Goal: Information Seeking & Learning: Compare options

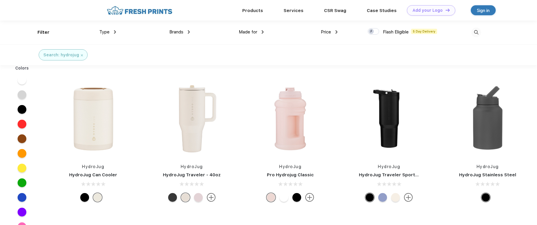
scroll to position [0, 0]
click at [474, 30] on img at bounding box center [476, 32] width 10 height 10
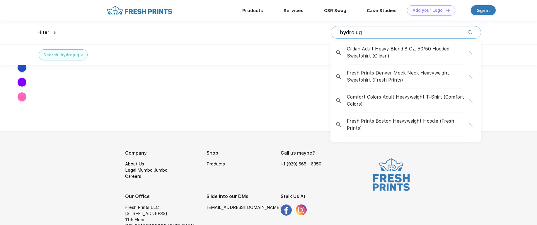
scroll to position [155, 0]
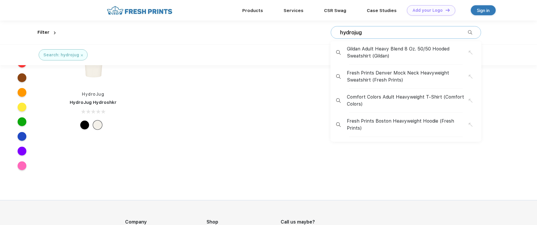
click at [371, 36] on div "hydrojug Gildan Adult Heavy Blend 8 Oz. 50/50 Hooded Sweatshirt (Gildan) Fresh …" at bounding box center [406, 32] width 150 height 13
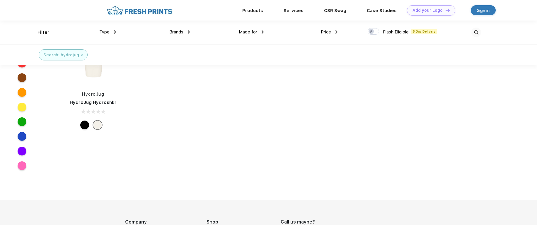
click at [473, 29] on img at bounding box center [476, 33] width 10 height 10
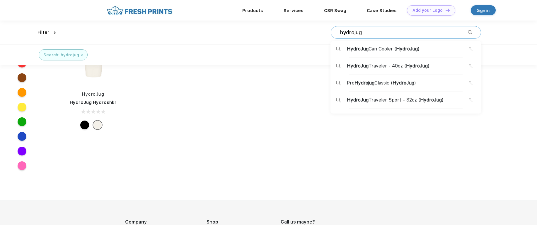
drag, startPoint x: 376, startPoint y: 33, endPoint x: 327, endPoint y: 33, distance: 49.5
click at [327, 33] on div "hydrojug HydroJug Can Cooler ( HydroJug ) HydroJug Traveler - 40oz ( HydroJug )…" at bounding box center [269, 32] width 423 height 24
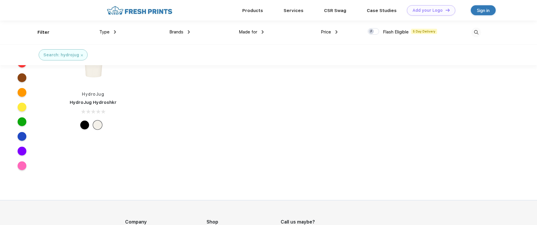
click at [81, 55] on img at bounding box center [82, 55] width 2 height 2
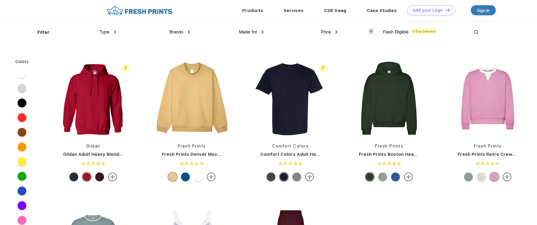
click at [478, 33] on img at bounding box center [476, 33] width 10 height 10
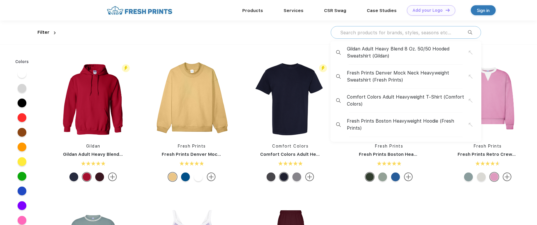
click at [424, 34] on input "text" at bounding box center [403, 32] width 128 height 6
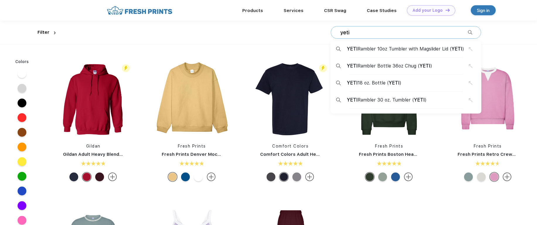
type input "yeti"
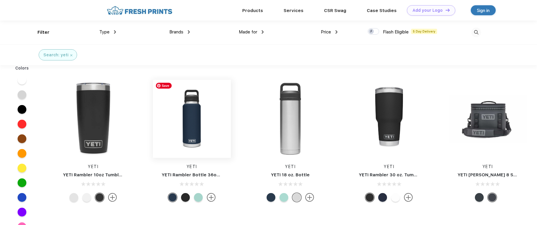
click at [194, 115] on img at bounding box center [192, 119] width 78 height 78
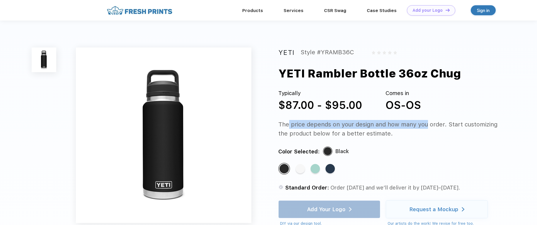
drag, startPoint x: 284, startPoint y: 124, endPoint x: 426, endPoint y: 124, distance: 142.0
click at [426, 124] on div "The price depends on your design and how many you order. Start customizing the …" at bounding box center [388, 129] width 220 height 18
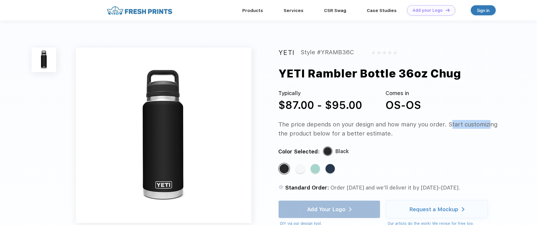
drag, startPoint x: 448, startPoint y: 122, endPoint x: 490, endPoint y: 124, distance: 41.3
click at [490, 124] on div "The price depends on your design and how many you order. Start customizing the …" at bounding box center [388, 129] width 220 height 18
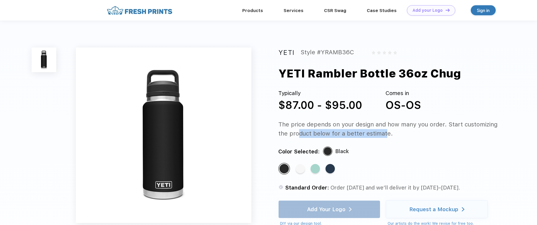
drag, startPoint x: 295, startPoint y: 135, endPoint x: 382, endPoint y: 134, distance: 86.4
click at [382, 134] on div "The price depends on your design and how many you order. Start customizing the …" at bounding box center [388, 129] width 220 height 18
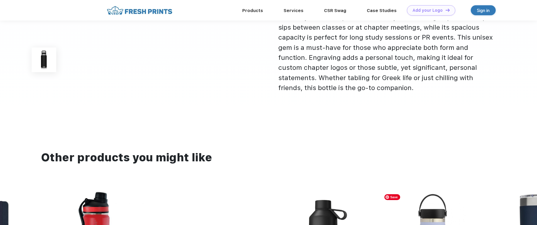
scroll to position [59, 0]
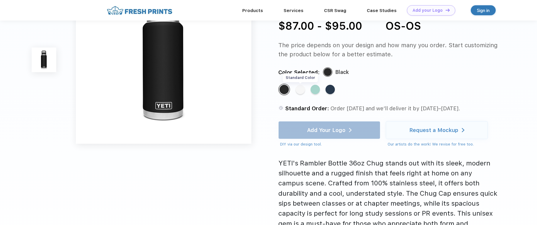
click at [300, 90] on div "Standard Color" at bounding box center [299, 89] width 9 height 9
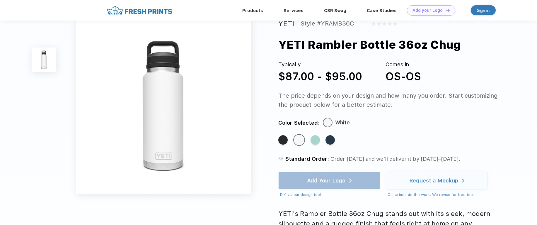
scroll to position [0, 0]
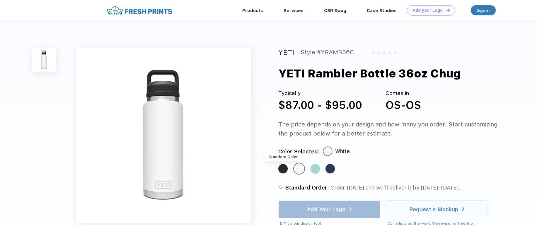
click at [285, 167] on div "Standard Color" at bounding box center [282, 168] width 9 height 9
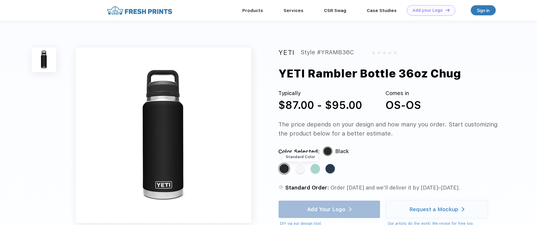
click at [302, 172] on div "Standard Color" at bounding box center [299, 168] width 9 height 9
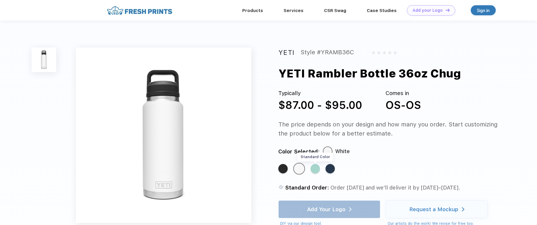
click at [317, 170] on div "Standard Color" at bounding box center [314, 168] width 9 height 9
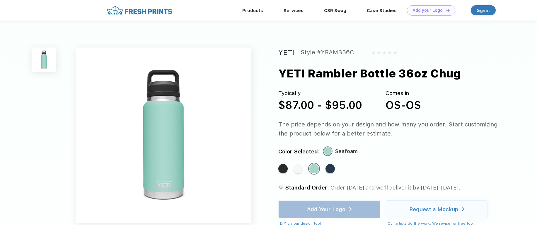
click at [338, 170] on div "Standard Color Standard Color Standard Color Standard Color" at bounding box center [382, 171] width 208 height 17
click at [334, 170] on div "Standard Color" at bounding box center [329, 168] width 9 height 9
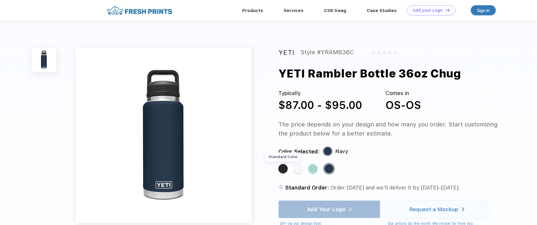
click at [286, 170] on div "Standard Color" at bounding box center [282, 168] width 9 height 9
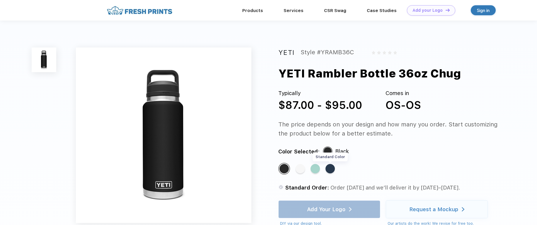
click at [333, 166] on div "Standard Color" at bounding box center [329, 168] width 9 height 9
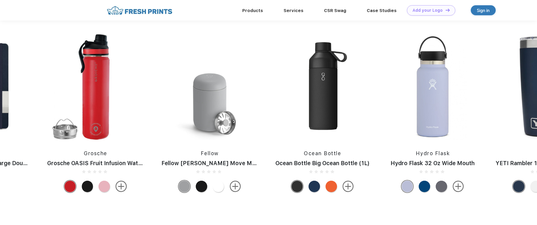
scroll to position [360, 0]
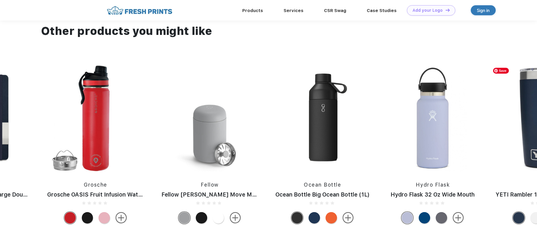
click at [531, 117] on img at bounding box center [544, 117] width 108 height 107
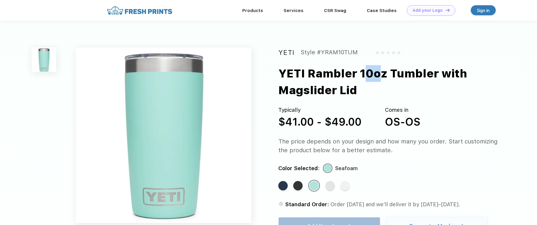
drag, startPoint x: 361, startPoint y: 71, endPoint x: 374, endPoint y: 72, distance: 12.6
click at [374, 72] on div "YETI Rambler 10oz Tumbler with Magslider Lid" at bounding box center [399, 82] width 242 height 34
drag, startPoint x: 319, startPoint y: 72, endPoint x: 361, endPoint y: 91, distance: 45.8
click at [361, 91] on div "YETI Rambler 10oz Tumbler with Magslider Lid" at bounding box center [399, 82] width 242 height 34
drag, startPoint x: 280, startPoint y: 68, endPoint x: 358, endPoint y: 89, distance: 81.3
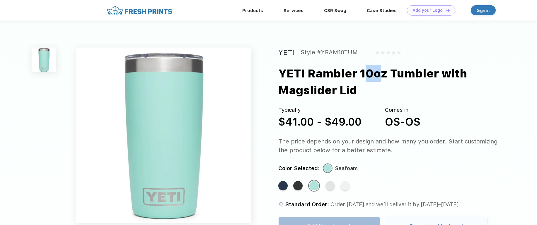
click at [358, 89] on div "YETI Rambler 10oz Tumbler with Magslider Lid" at bounding box center [399, 82] width 242 height 34
copy div "YETI Rambler 10oz Tumbler with Magslider Lid"
drag, startPoint x: 278, startPoint y: 121, endPoint x: 365, endPoint y: 123, distance: 86.7
click at [365, 123] on div "Typically $41.00 - $49.00 Comes in OS-OS" at bounding box center [388, 118] width 220 height 24
copy div "$41.00 - $49.00"
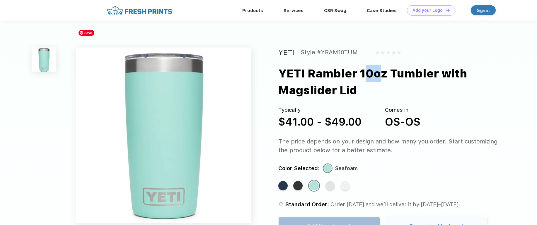
click at [174, 98] on img at bounding box center [163, 134] width 175 height 175
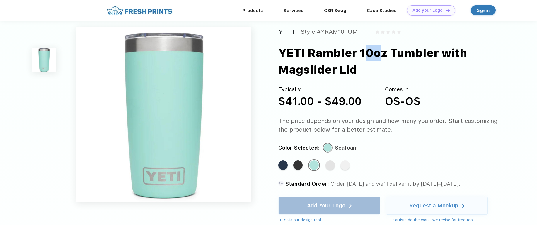
scroll to position [29, 0]
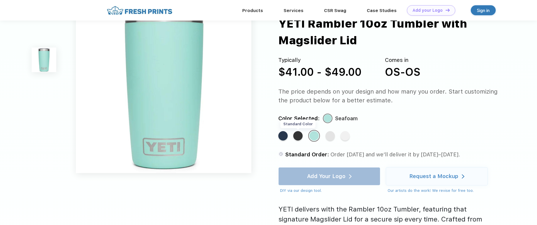
click at [296, 138] on div "Standard Color" at bounding box center [297, 135] width 9 height 9
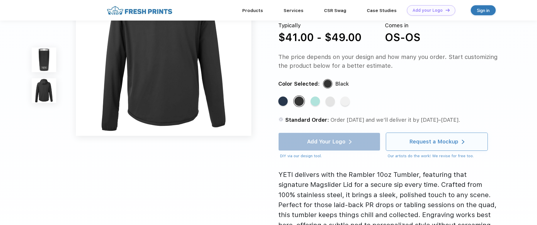
scroll to position [264, 0]
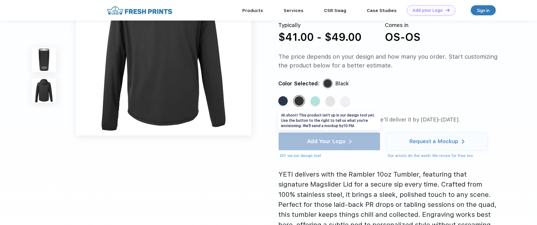
click at [325, 141] on div "Add Your Logo DIY via our design tool. Ah shoot! This product isn't up in our d…" at bounding box center [329, 145] width 102 height 26
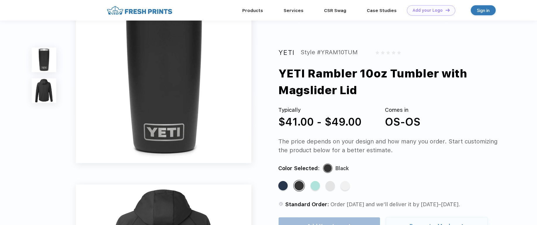
scroll to position [0, 0]
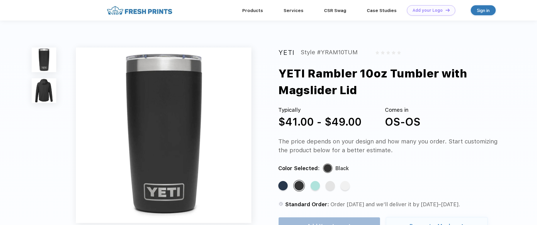
click at [43, 94] on img at bounding box center [44, 90] width 25 height 25
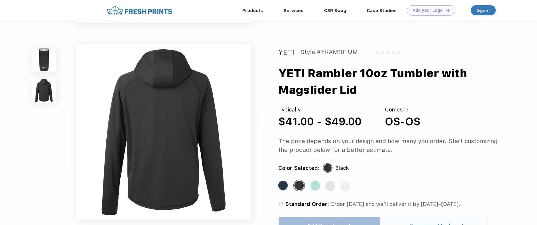
scroll to position [184, 0]
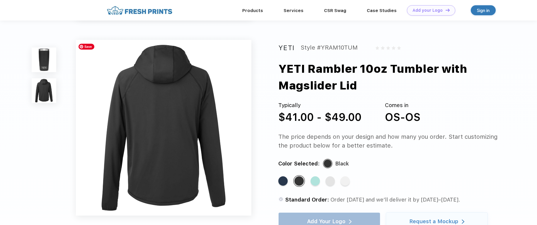
click at [165, 118] on img at bounding box center [163, 127] width 175 height 175
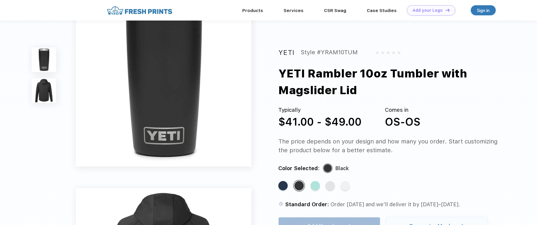
scroll to position [0, 0]
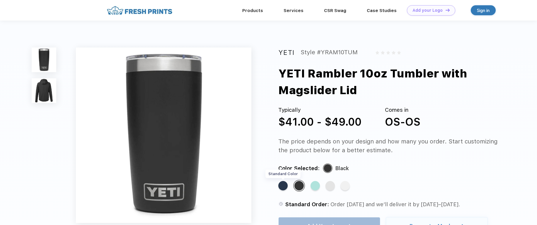
click at [285, 186] on div "Standard Color" at bounding box center [282, 185] width 9 height 9
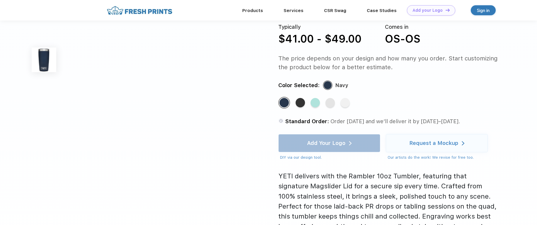
scroll to position [264, 0]
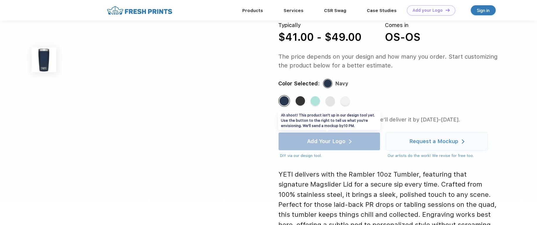
click at [347, 142] on div "Add Your Logo DIY via our design tool. Ah shoot! This product isn't up in our d…" at bounding box center [329, 145] width 102 height 26
click at [333, 101] on div "Standard Color" at bounding box center [329, 100] width 9 height 9
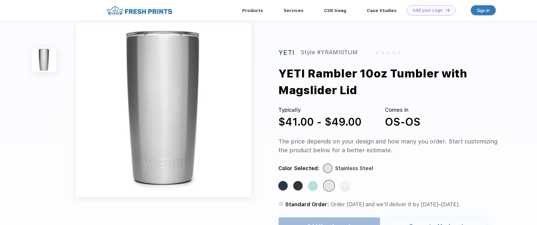
scroll to position [0, 0]
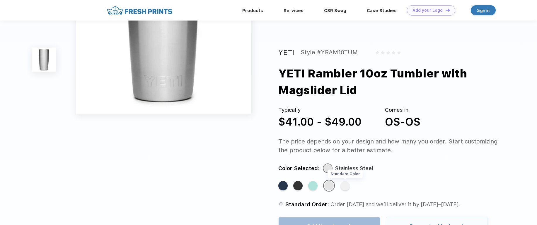
click at [345, 187] on div "Standard Color" at bounding box center [344, 185] width 9 height 9
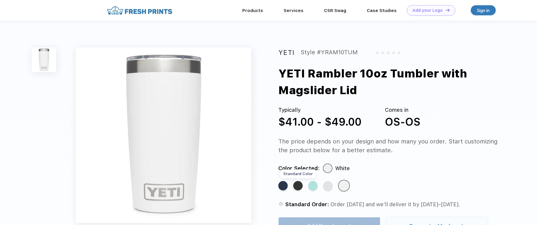
click at [297, 187] on div "Standard Color" at bounding box center [297, 185] width 9 height 9
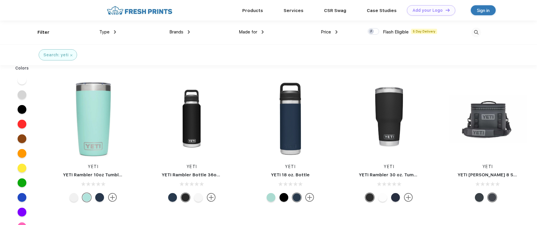
click at [196, 174] on link "YETI Rambler Bottle 36oz Chug" at bounding box center [197, 174] width 70 height 5
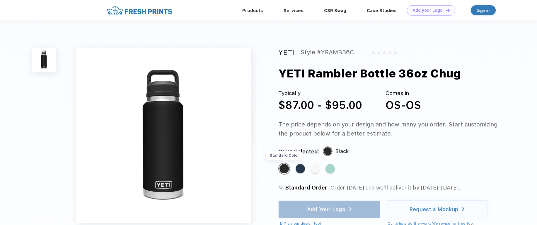
click at [285, 171] on div "Standard Color" at bounding box center [283, 168] width 9 height 9
click at [303, 171] on div "Standard Color" at bounding box center [299, 168] width 9 height 9
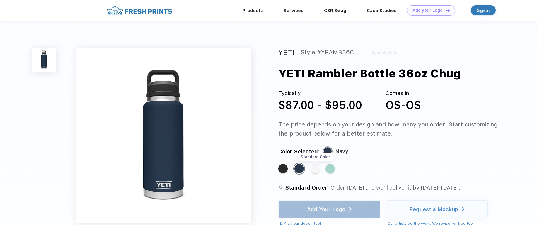
click at [314, 169] on div "Standard Color" at bounding box center [314, 168] width 9 height 9
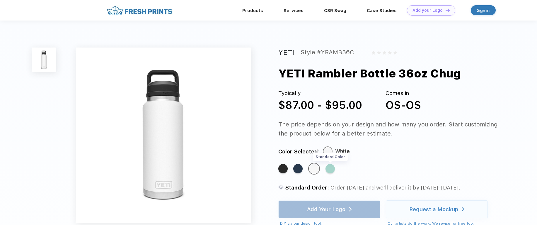
click at [331, 170] on div "Standard Color" at bounding box center [329, 168] width 9 height 9
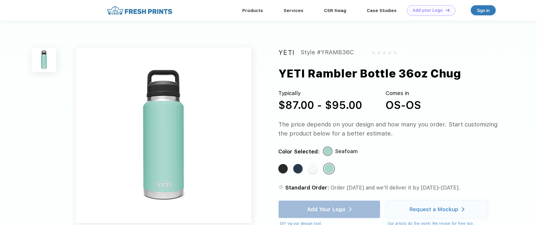
drag, startPoint x: 279, startPoint y: 73, endPoint x: 463, endPoint y: 72, distance: 184.2
click at [463, 72] on div "YETI Rambler Bottle 36oz Chug" at bounding box center [399, 73] width 242 height 17
copy div "YETI Rambler Bottle 36oz Chug"
drag, startPoint x: 279, startPoint y: 105, endPoint x: 373, endPoint y: 104, distance: 94.3
click at [373, 104] on div "Typically $87.00 - $95.00 Comes in OS-OS" at bounding box center [388, 101] width 220 height 24
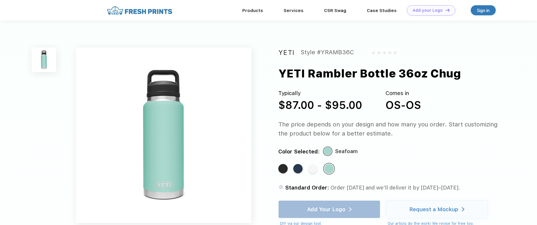
copy div "$87.00 - $95.00"
click at [296, 166] on div "Standard Color" at bounding box center [297, 168] width 9 height 9
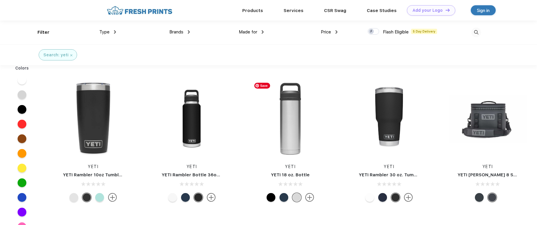
scroll to position [0, 0]
click at [293, 124] on img at bounding box center [290, 118] width 78 height 78
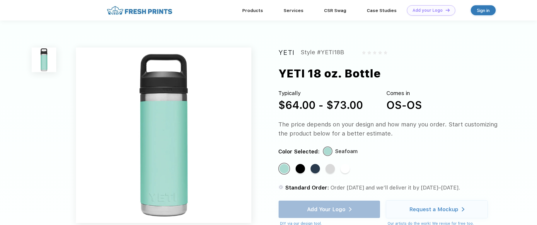
drag, startPoint x: 280, startPoint y: 70, endPoint x: 389, endPoint y: 73, distance: 108.4
click at [389, 73] on div "YETI 18 oz. Bottle" at bounding box center [399, 73] width 242 height 17
copy div "YETI 18 oz. Bottle"
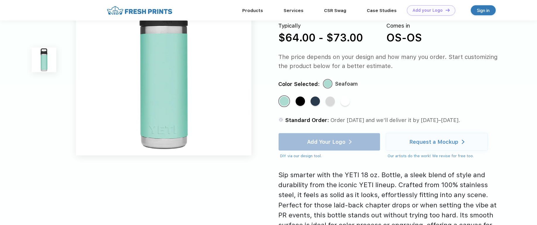
scroll to position [88, 0]
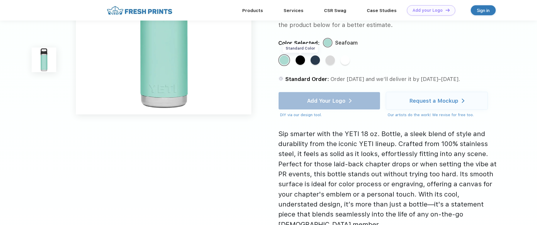
click at [299, 62] on div "Standard Color" at bounding box center [299, 59] width 9 height 9
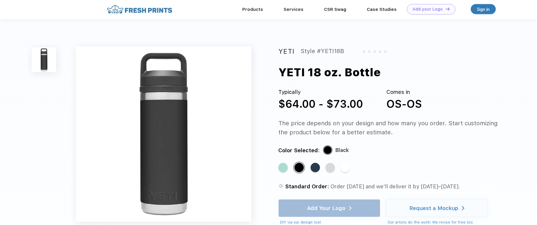
scroll to position [0, 0]
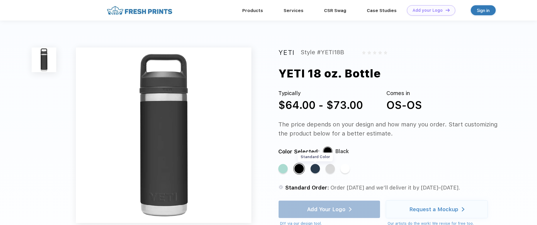
click at [316, 170] on div "Standard Color" at bounding box center [314, 168] width 9 height 9
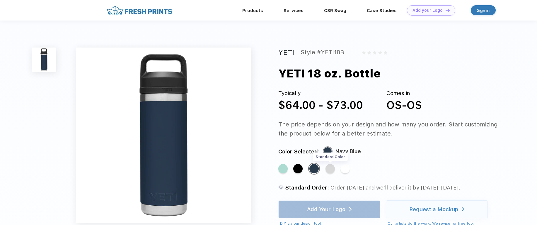
click at [330, 170] on div "Standard Color" at bounding box center [329, 168] width 9 height 9
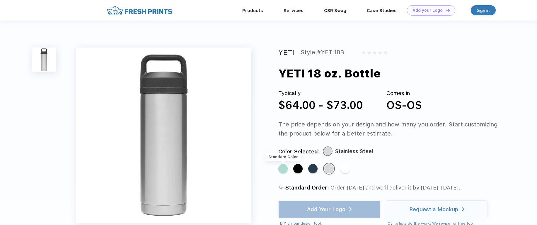
click at [285, 168] on div "Standard Color" at bounding box center [282, 168] width 9 height 9
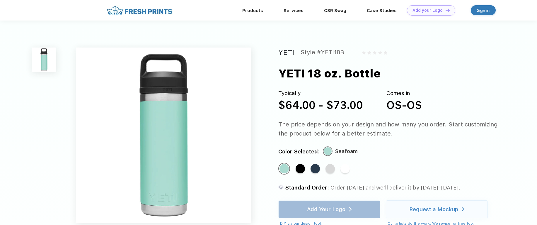
drag, startPoint x: 278, startPoint y: 103, endPoint x: 364, endPoint y: 103, distance: 85.2
click at [364, 103] on div "Typically $64.00 - $73.00 Comes in OS-OS" at bounding box center [388, 101] width 220 height 24
copy div "$64.00 - $73.00"
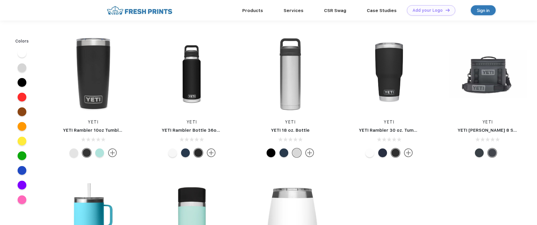
scroll to position [0, 0]
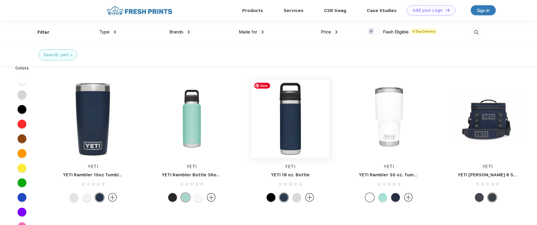
scroll to position [0, 0]
click at [382, 117] on img at bounding box center [389, 118] width 78 height 78
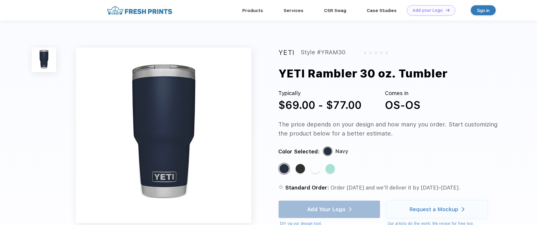
drag, startPoint x: 280, startPoint y: 71, endPoint x: 453, endPoint y: 72, distance: 173.6
click at [453, 72] on div "YETI Rambler 30 oz. Tumbler" at bounding box center [399, 73] width 242 height 17
copy div "YETI Rambler 30 oz. Tumbler"
click at [280, 102] on div "YETI Style #YRAM30 YETI Rambler 30 oz. Tumbler Typically $69.00 - $77.00 Comes …" at bounding box center [268, 192] width 537 height 344
drag, startPoint x: 280, startPoint y: 103, endPoint x: 364, endPoint y: 102, distance: 84.3
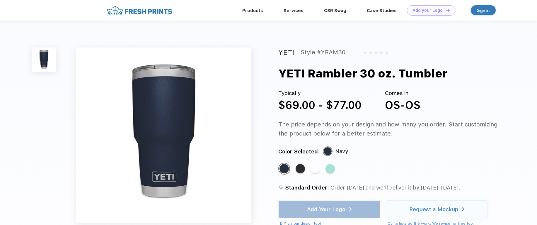
click at [364, 102] on div "Typically $69.00 - $77.00 Comes in OS-OS" at bounding box center [388, 101] width 220 height 24
copy div "$69.00 - $77.00"
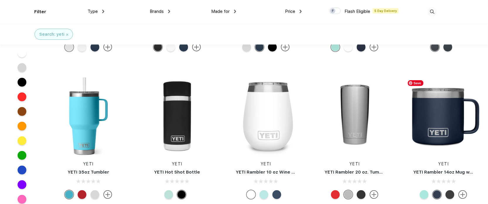
scroll to position [107, 0]
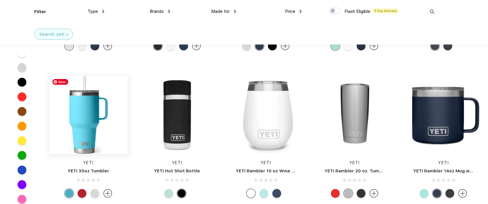
click at [83, 129] on img at bounding box center [88, 115] width 78 height 78
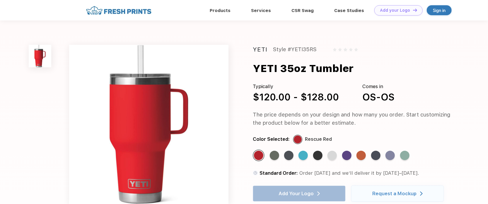
drag, startPoint x: 254, startPoint y: 67, endPoint x: 358, endPoint y: 64, distance: 104.9
click at [358, 64] on div "YETI 35oz Tumbler" at bounding box center [363, 68] width 220 height 15
copy div "YETI 35oz Tumbler"
drag, startPoint x: 254, startPoint y: 97, endPoint x: 347, endPoint y: 97, distance: 92.2
click at [347, 97] on div "Typically $120.00 - $128.00 Comes in OS-OS" at bounding box center [353, 94] width 200 height 22
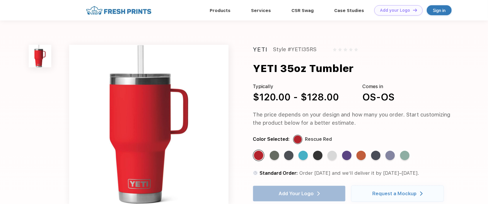
copy div "$120.00 - $128.00"
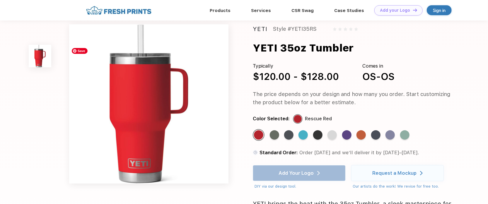
scroll to position [26, 0]
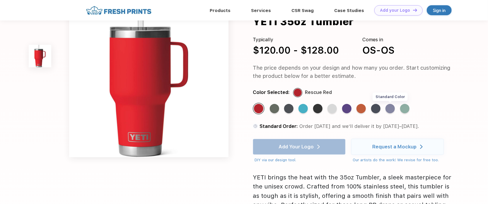
click at [392, 109] on div "Standard Color" at bounding box center [389, 108] width 9 height 9
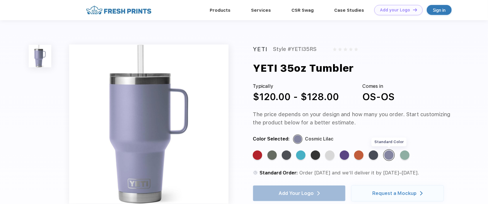
scroll to position [0, 0]
click at [328, 158] on div "Standard Color" at bounding box center [329, 155] width 9 height 9
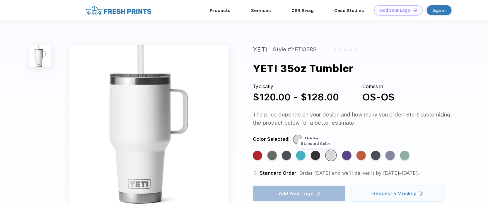
click at [313, 157] on div "Standard Color" at bounding box center [315, 155] width 9 height 9
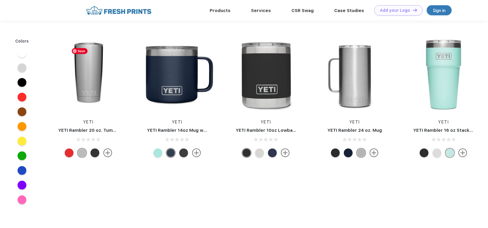
scroll to position [107, 0]
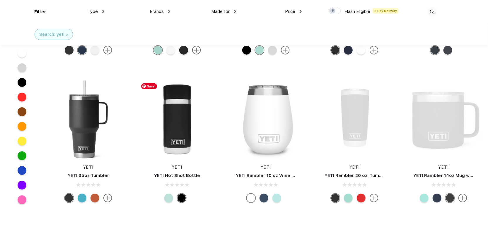
scroll to position [107, 0]
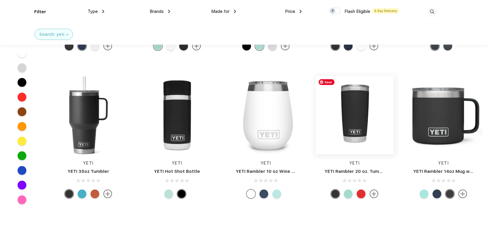
click at [358, 130] on img at bounding box center [355, 115] width 78 height 78
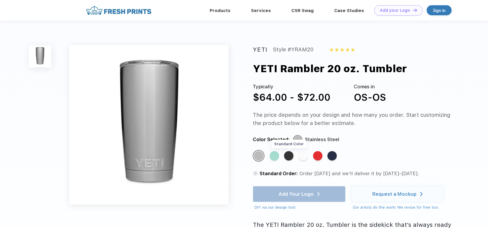
click at [290, 158] on div "Standard Color" at bounding box center [288, 155] width 9 height 9
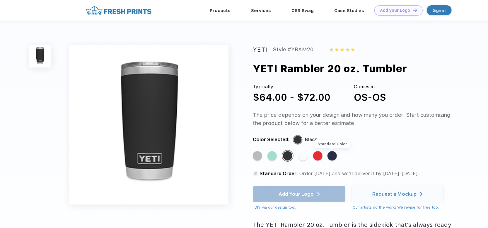
click at [333, 156] on div "Standard Color" at bounding box center [331, 155] width 9 height 9
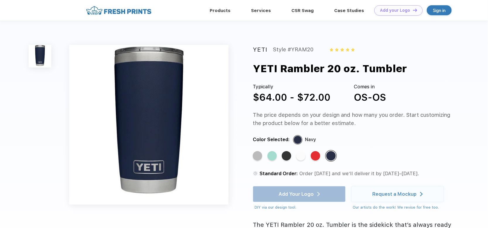
drag, startPoint x: 255, startPoint y: 68, endPoint x: 405, endPoint y: 68, distance: 150.5
click at [405, 68] on div "YETI Rambler 20 oz. Tumbler" at bounding box center [330, 68] width 154 height 15
copy div "YETI Rambler 20 oz. Tumbler"
drag, startPoint x: 329, startPoint y: 98, endPoint x: 242, endPoint y: 99, distance: 87.3
click at [242, 99] on div "YETI Style #YRAM20 YETI Rambler 20 oz. Tumbler Typically $64.00 - $72.00 Comes …" at bounding box center [244, 168] width 488 height 297
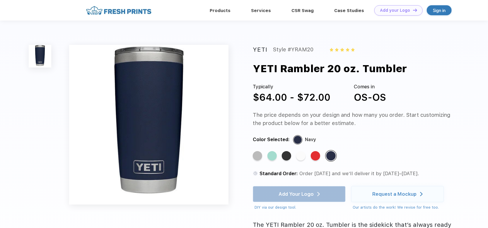
copy div "$64.00 - $72.00"
click at [214, 126] on img at bounding box center [148, 124] width 159 height 159
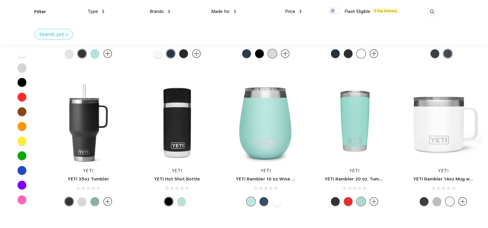
scroll to position [107, 0]
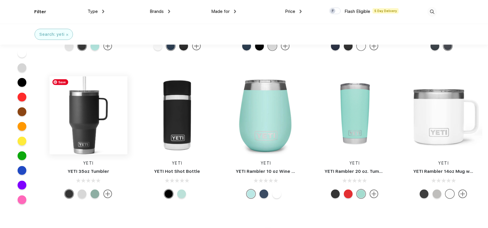
click at [86, 123] on img at bounding box center [88, 115] width 78 height 78
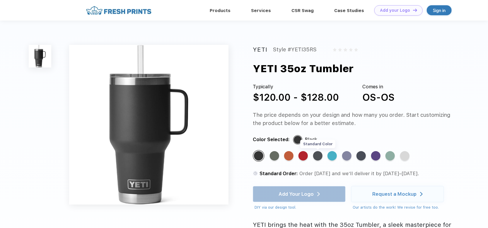
click at [314, 155] on div "Standard Color" at bounding box center [317, 155] width 9 height 9
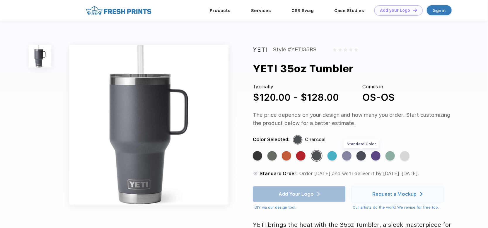
click at [360, 158] on div "Standard Color" at bounding box center [360, 155] width 9 height 9
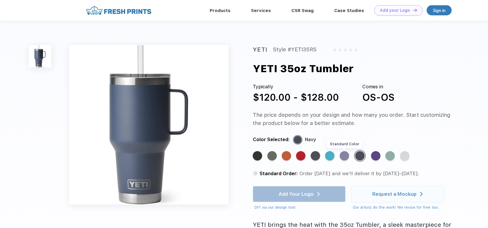
click at [343, 158] on div "Standard Color" at bounding box center [344, 155] width 9 height 9
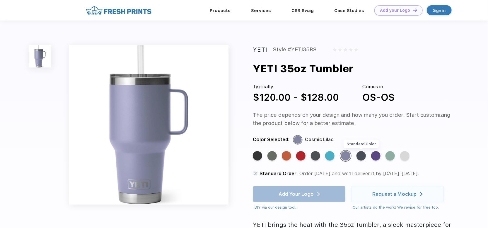
click at [362, 155] on div "Standard Color" at bounding box center [360, 155] width 9 height 9
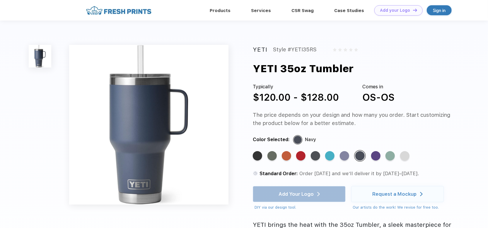
click at [33, 107] on div "YETI Style #YETI35RS YETI 35oz Tumbler Typically $120.00 - $128.00 Comes in OS-…" at bounding box center [244, 173] width 488 height 306
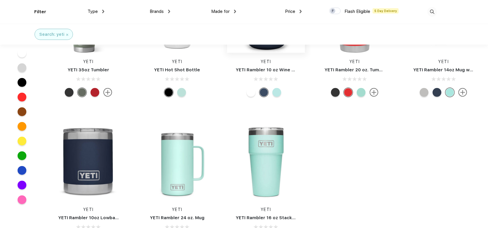
scroll to position [213, 0]
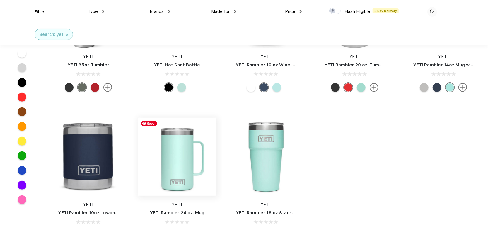
click at [184, 164] on img at bounding box center [177, 156] width 78 height 78
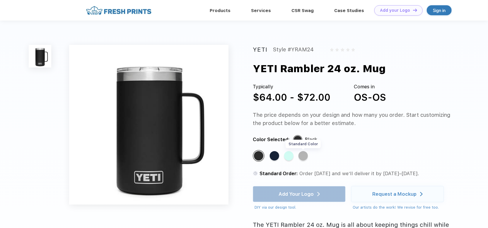
click at [303, 156] on div "Standard Color" at bounding box center [302, 155] width 9 height 9
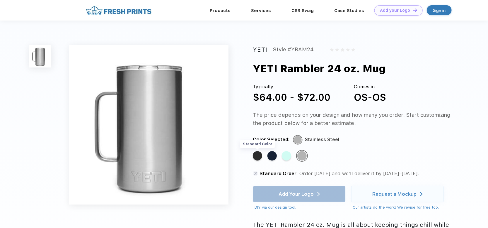
click at [254, 157] on div "Standard Color" at bounding box center [257, 155] width 9 height 9
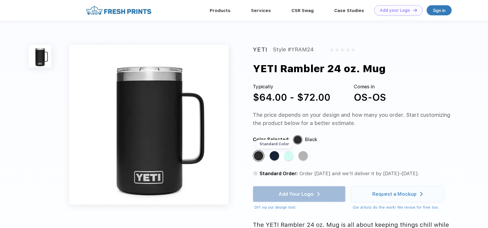
click at [276, 158] on div "Standard Color" at bounding box center [274, 155] width 9 height 9
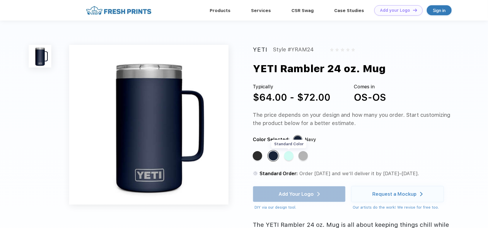
click at [288, 156] on div "Standard Color" at bounding box center [288, 155] width 9 height 9
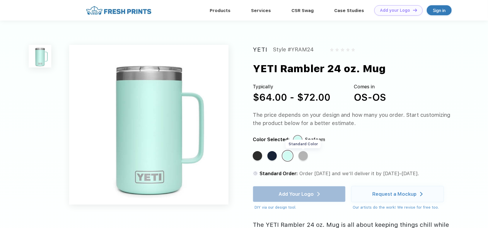
click at [304, 155] on div "Standard Color" at bounding box center [302, 155] width 9 height 9
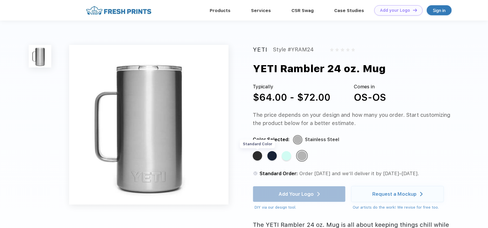
click at [257, 155] on div "Standard Color" at bounding box center [257, 155] width 9 height 9
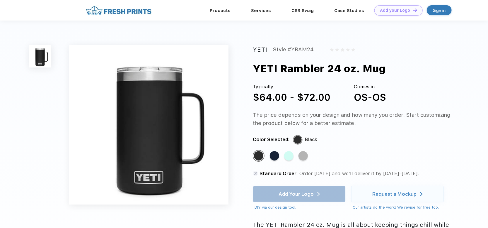
drag, startPoint x: 254, startPoint y: 65, endPoint x: 397, endPoint y: 66, distance: 142.9
click at [397, 66] on div "YETI Rambler 24 oz. Mug" at bounding box center [363, 68] width 220 height 15
copy div "YETI Rambler 24 oz. Mug"
drag, startPoint x: 253, startPoint y: 97, endPoint x: 334, endPoint y: 98, distance: 81.4
click at [334, 98] on div "Typically $64.00 - $72.00 Comes in OS-OS" at bounding box center [353, 94] width 200 height 22
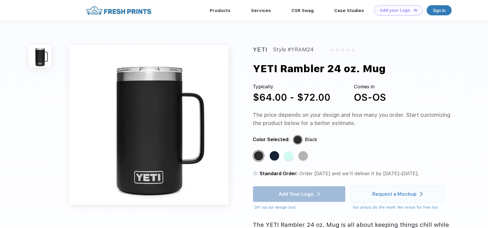
copy div "$64.00 - $72.00"
click at [222, 89] on img at bounding box center [148, 124] width 159 height 159
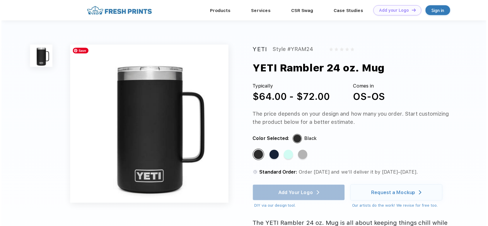
scroll to position [148, 0]
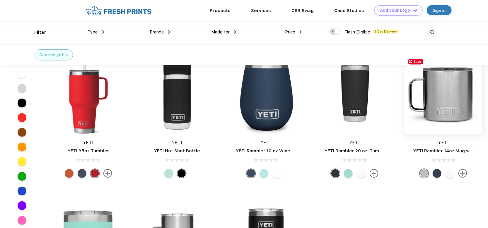
scroll to position [80, 0]
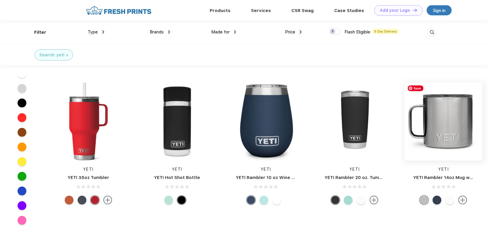
click at [459, 134] on img at bounding box center [443, 121] width 78 height 78
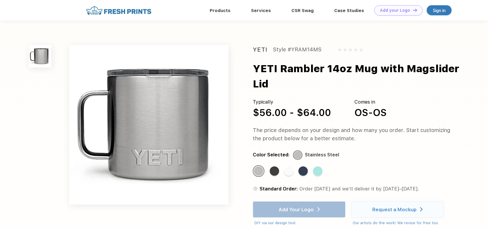
drag, startPoint x: 255, startPoint y: 68, endPoint x: 284, endPoint y: 78, distance: 30.3
click at [284, 78] on div "YETI Rambler 14oz Mug with Magslider Lid" at bounding box center [363, 76] width 220 height 30
copy div "YETI Rambler 14oz Mug with Magslider Lid"
drag, startPoint x: 254, startPoint y: 110, endPoint x: 332, endPoint y: 114, distance: 78.3
click at [332, 114] on div "Typically $56.00 - $64.00 Comes in OS-OS" at bounding box center [353, 109] width 200 height 22
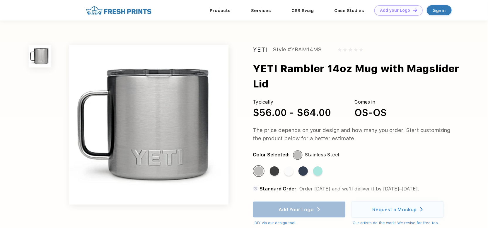
copy div "$56.00 - $64.00"
click at [224, 102] on img at bounding box center [148, 124] width 159 height 159
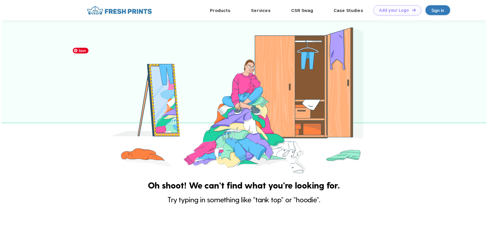
scroll to position [80, 0]
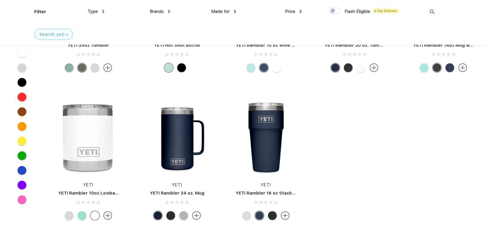
scroll to position [240, 0]
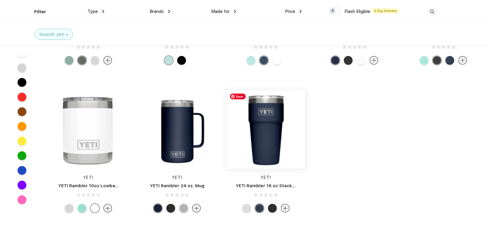
click at [263, 124] on img at bounding box center [266, 129] width 78 height 78
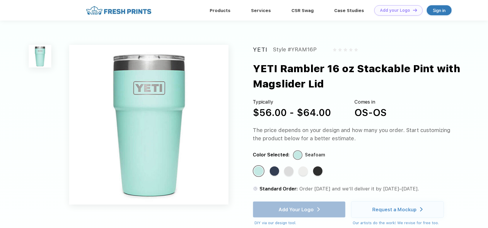
drag, startPoint x: 254, startPoint y: 67, endPoint x: 326, endPoint y: 80, distance: 72.6
click at [326, 80] on div "YETI Rambler 16 oz Stackable Pint with Magslider Lid" at bounding box center [363, 76] width 220 height 30
copy div "YETI Rambler 16 oz Stackable Pint with Magslider Lid"
drag, startPoint x: 254, startPoint y: 111, endPoint x: 336, endPoint y: 110, distance: 82.6
click at [336, 110] on div "Typically $56.00 - $64.00 Comes in OS-OS" at bounding box center [353, 109] width 200 height 22
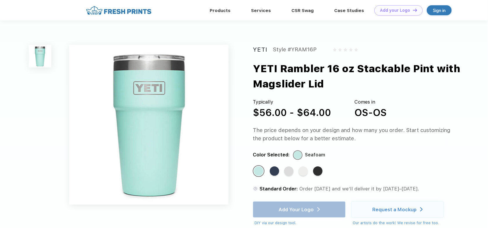
copy div "$56.00 - $64.00"
click at [228, 96] on img at bounding box center [148, 124] width 159 height 159
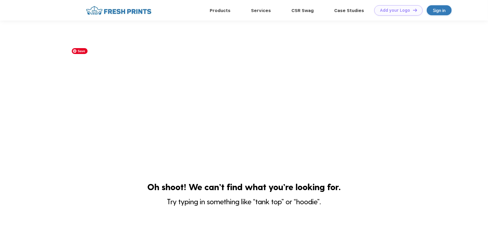
scroll to position [240, 0]
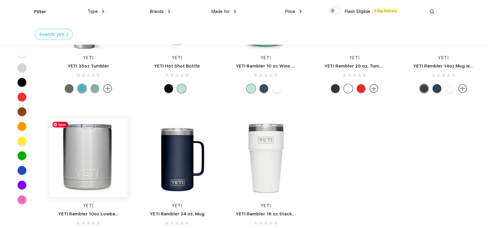
scroll to position [213, 0]
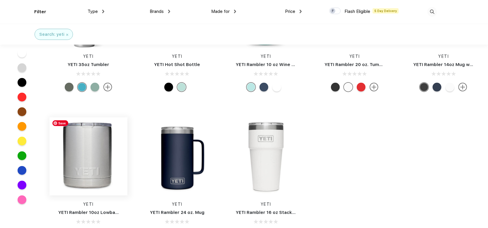
click at [97, 169] on img at bounding box center [88, 156] width 78 height 78
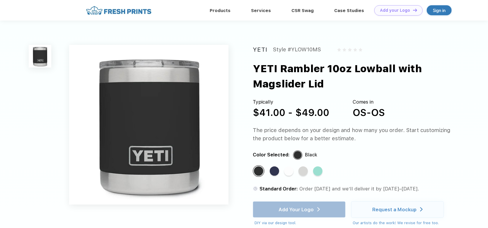
drag, startPoint x: 253, startPoint y: 69, endPoint x: 331, endPoint y: 88, distance: 80.2
click at [331, 88] on div "YETI Rambler 10oz Lowball with Magslider Lid" at bounding box center [363, 76] width 220 height 30
copy div "YETI Rambler 10oz Lowball with Magslider Lid"
drag, startPoint x: 255, startPoint y: 111, endPoint x: 333, endPoint y: 115, distance: 78.3
click at [333, 115] on div "Typically $41.00 - $49.00 Comes in OS-OS" at bounding box center [353, 109] width 200 height 22
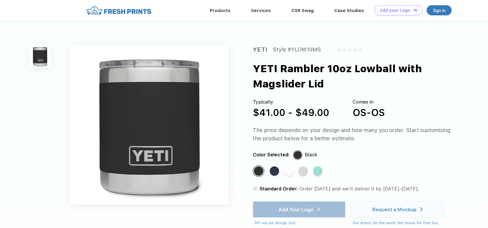
copy div "$41.00 - $49.00"
click at [303, 169] on div "Standard Color" at bounding box center [302, 170] width 9 height 9
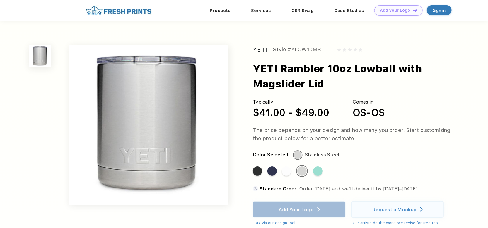
click at [297, 114] on div "$41.00 - $49.00" at bounding box center [291, 112] width 76 height 14
click at [233, 78] on div "YETI Style #YLOW10MS YETI Rambler 10oz Lowball with Magslider Lid Typically $41…" at bounding box center [244, 185] width 488 height 330
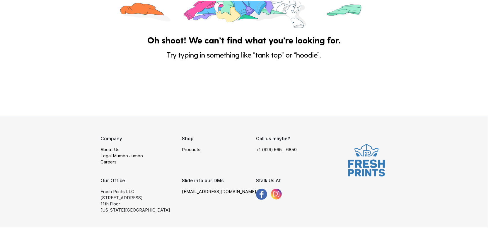
scroll to position [213, 0]
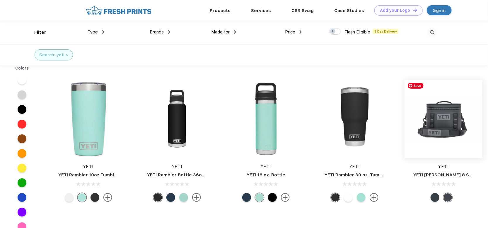
click at [454, 115] on img at bounding box center [443, 119] width 78 height 78
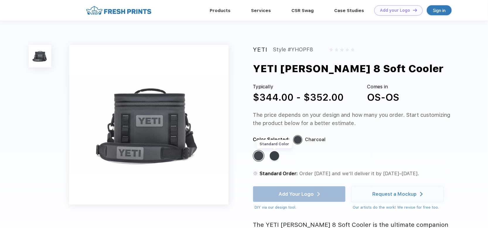
click at [275, 157] on div "Standard Color" at bounding box center [274, 155] width 9 height 9
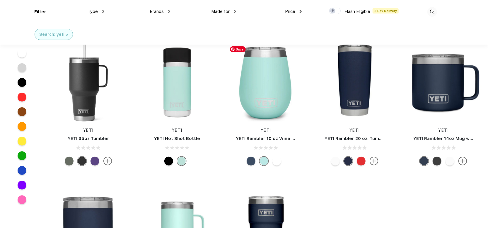
scroll to position [213, 0]
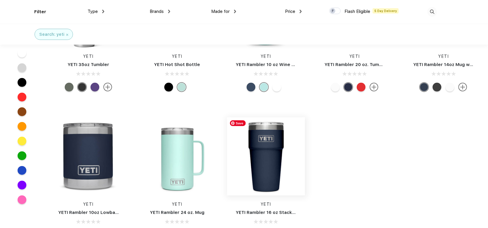
click at [267, 157] on img at bounding box center [266, 156] width 78 height 78
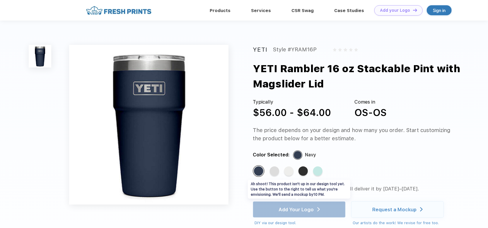
click at [307, 211] on div "Add Your Logo DIY via our design tool. Ah shoot! This product isn't up in our d…" at bounding box center [299, 213] width 93 height 24
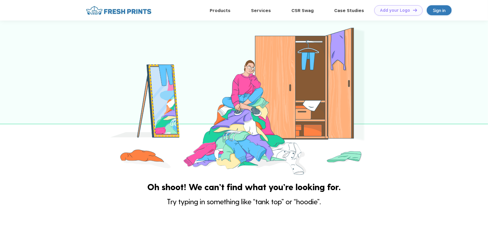
scroll to position [213, 0]
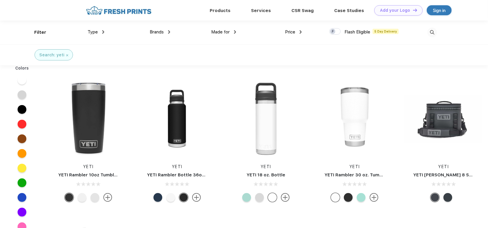
click at [121, 9] on img at bounding box center [118, 10] width 69 height 10
